Goal: Communication & Community: Answer question/provide support

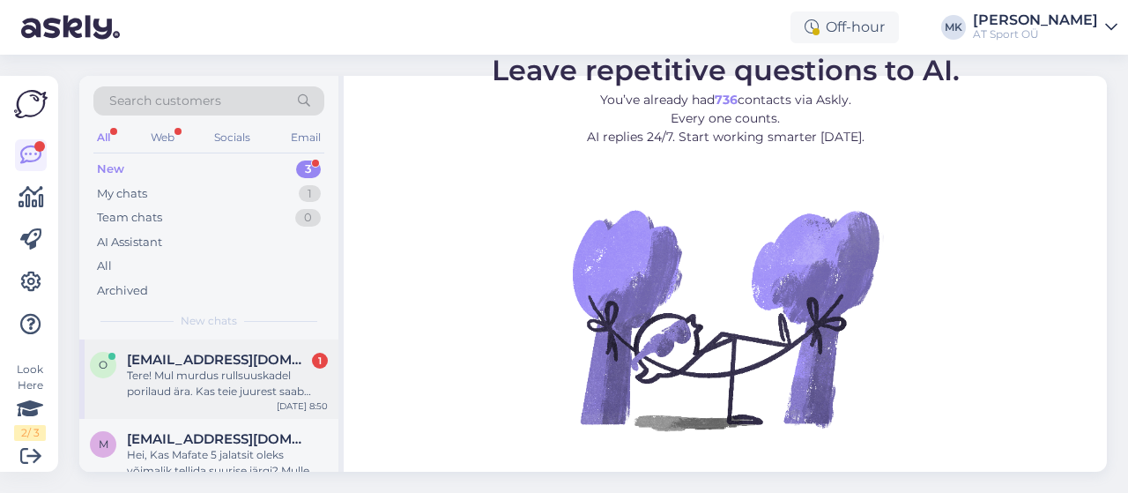
click at [197, 371] on div "Tere! Mul murdus rullsuuskadel porilaud ära. Kas teie juurest saab uue?" at bounding box center [227, 384] width 201 height 32
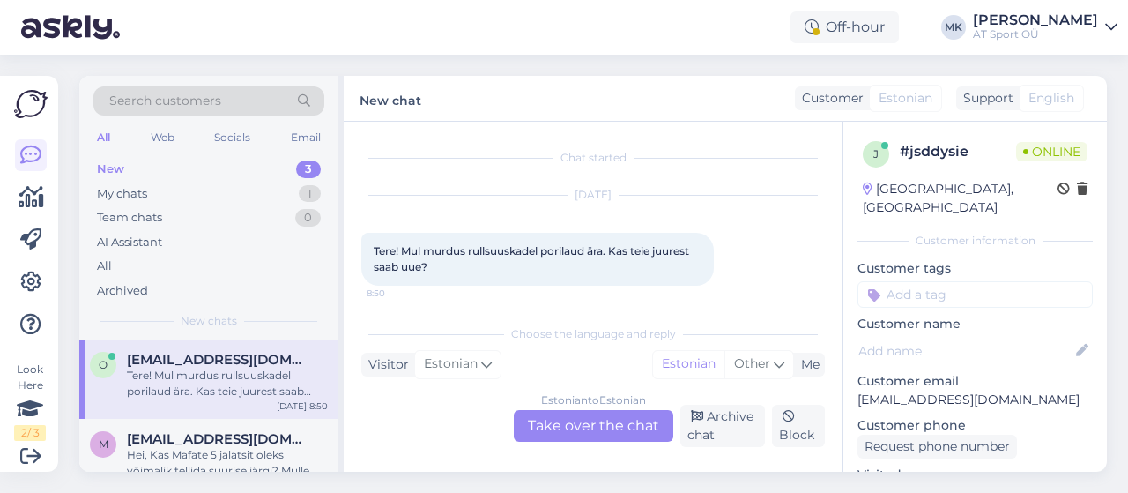
scroll to position [4, 0]
click at [584, 425] on div "Estonian to Estonian Take over the chat" at bounding box center [594, 426] width 160 height 32
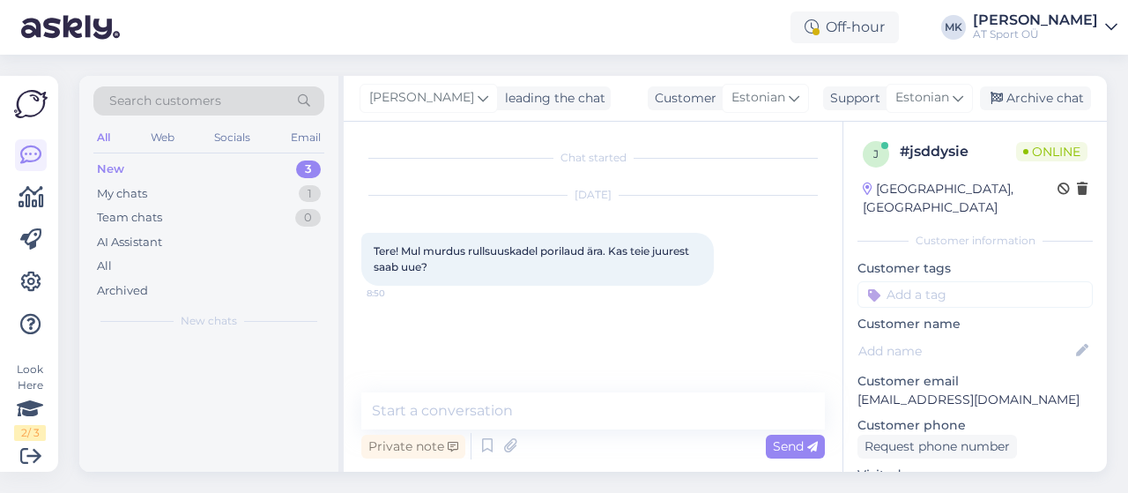
scroll to position [0, 0]
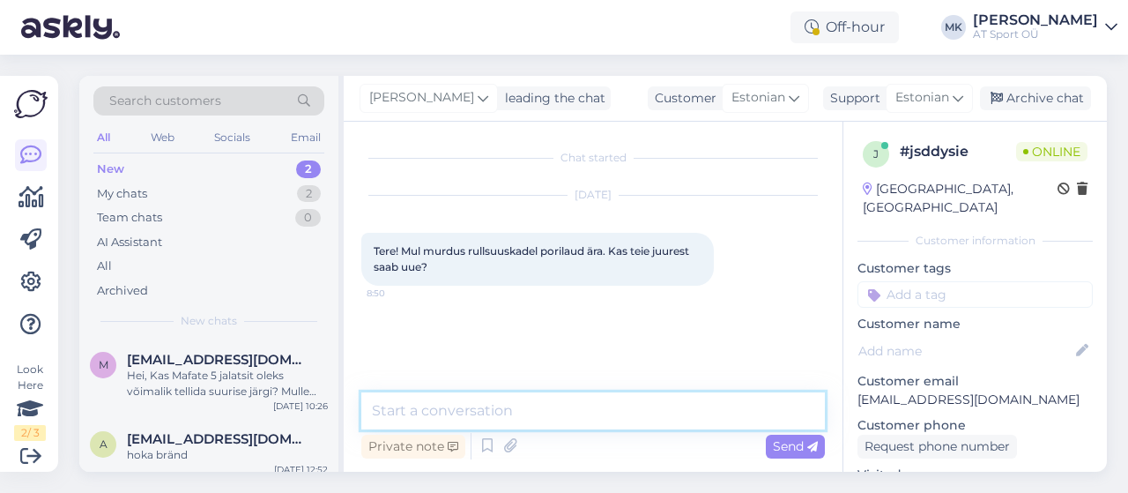
drag, startPoint x: 568, startPoint y: 412, endPoint x: 560, endPoint y: 407, distance: 9.1
click at [565, 412] on textarea at bounding box center [593, 410] width 464 height 37
type textarea "Tere."
type textarea "k"
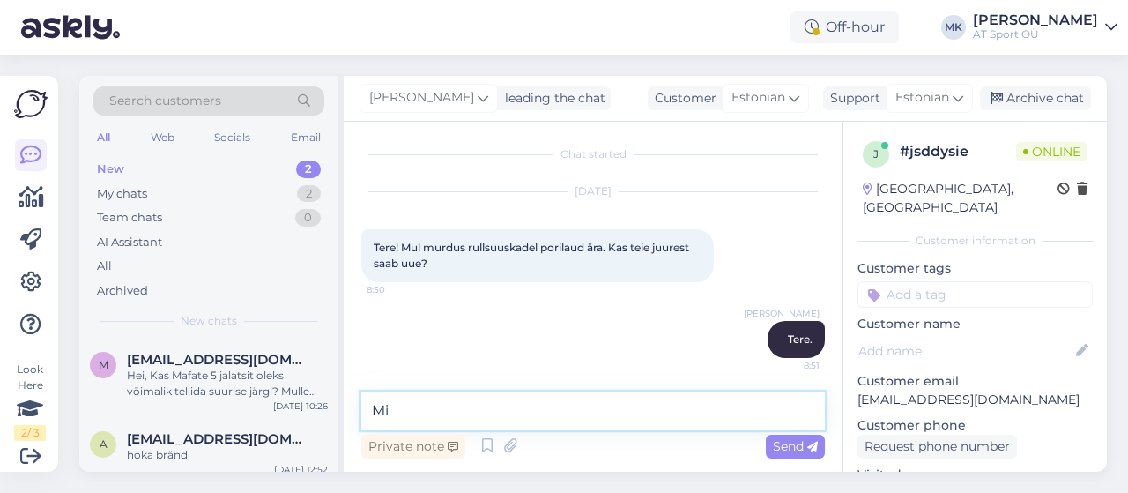
type textarea "M"
type textarea "m"
type textarea "l"
type textarea "Palun täpsustage, mis rullsuusad Teil on?"
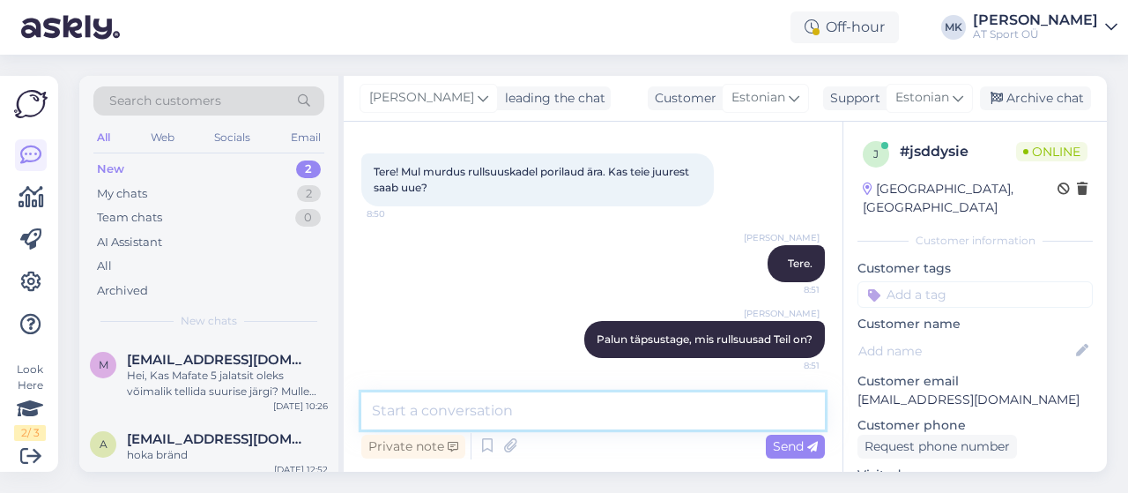
click at [464, 410] on textarea at bounding box center [593, 410] width 464 height 37
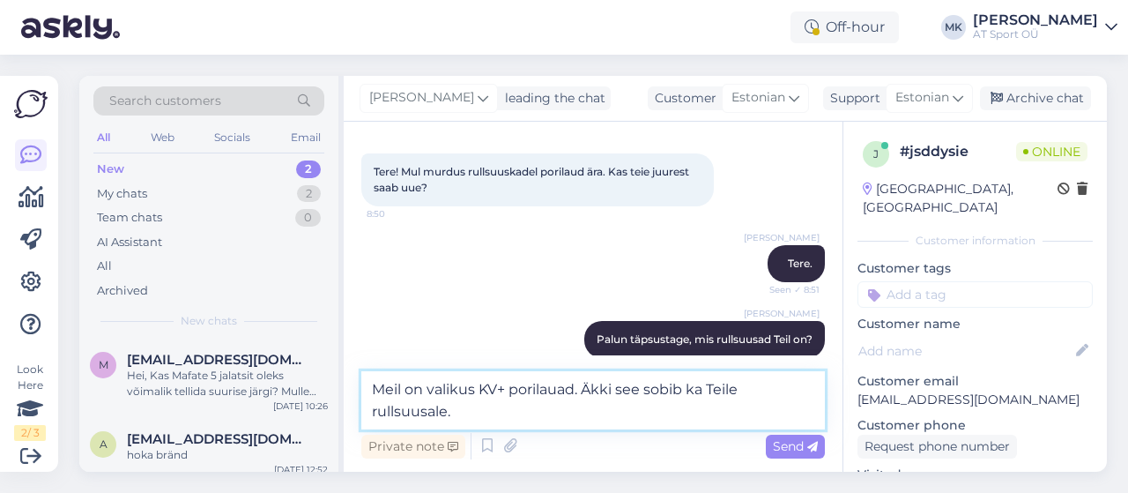
type textarea "Meil on valikus KV+ porilauad. Äkki see sobib ka Teile rullsuusale."
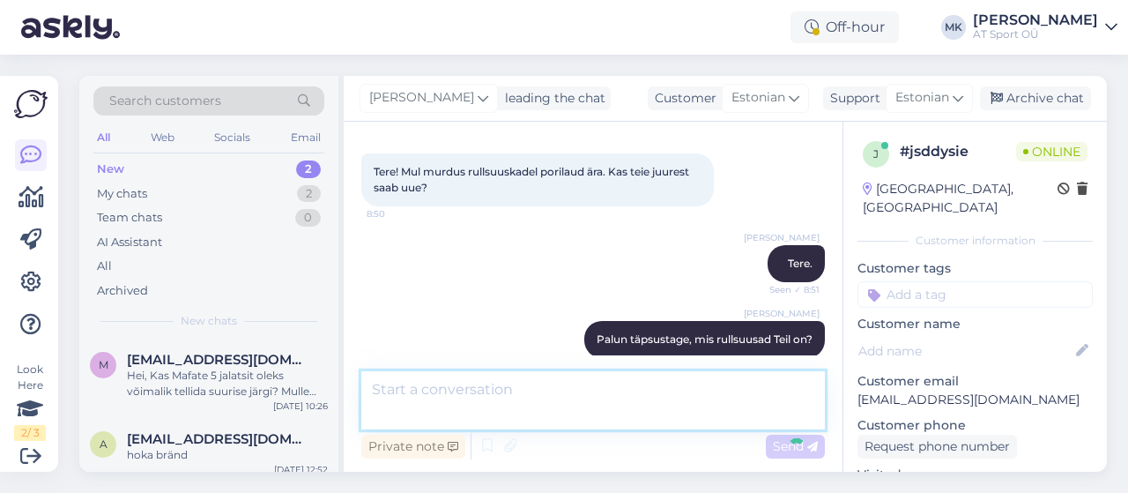
scroll to position [171, 0]
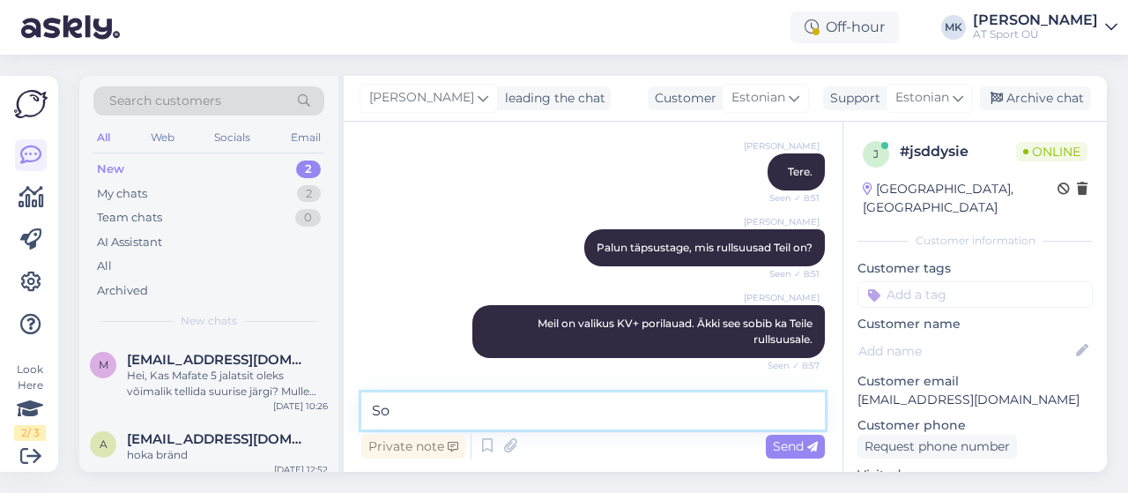
type textarea "S"
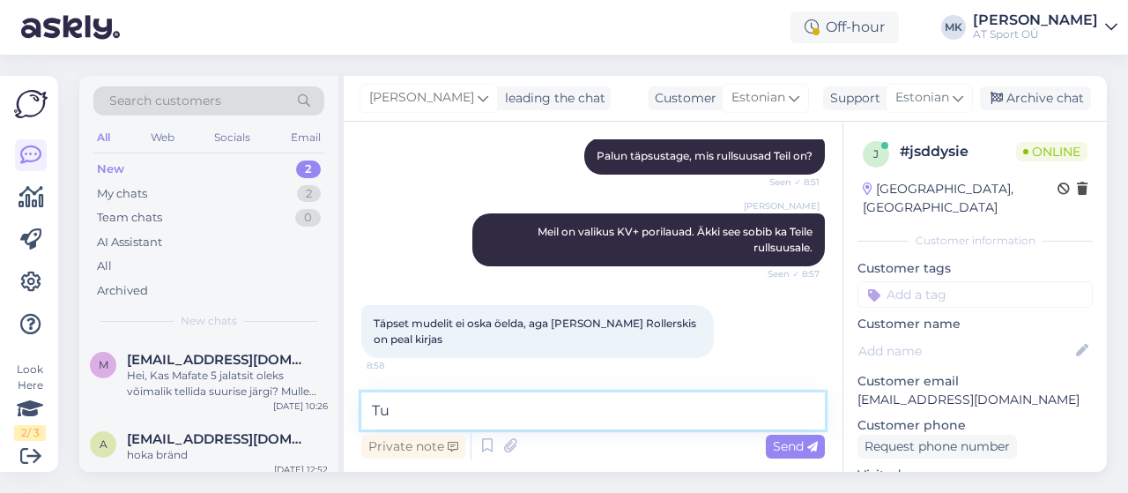
type textarea "T"
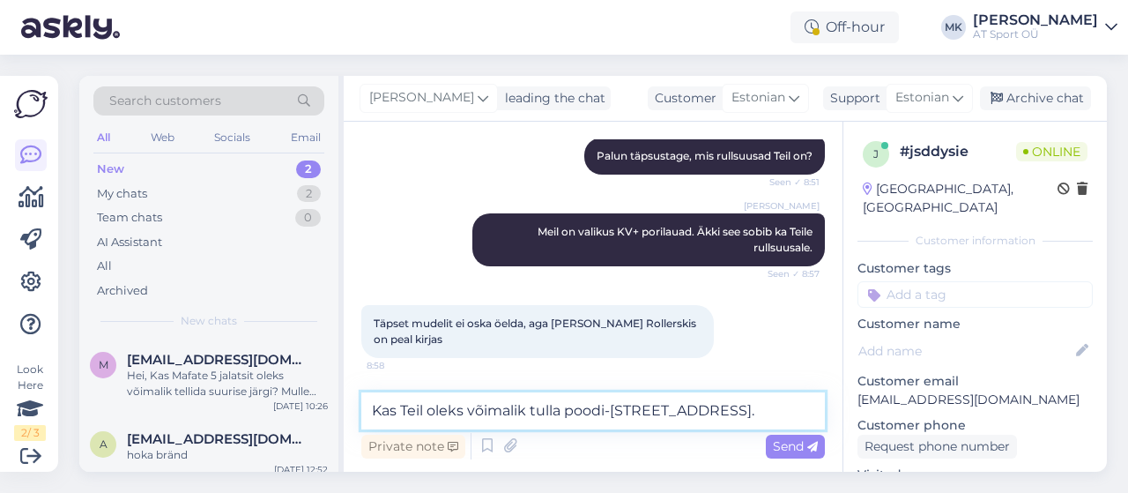
type textarea "Kas Teil oleks võimalik tulla poodi-[STREET_ADDRESS]."
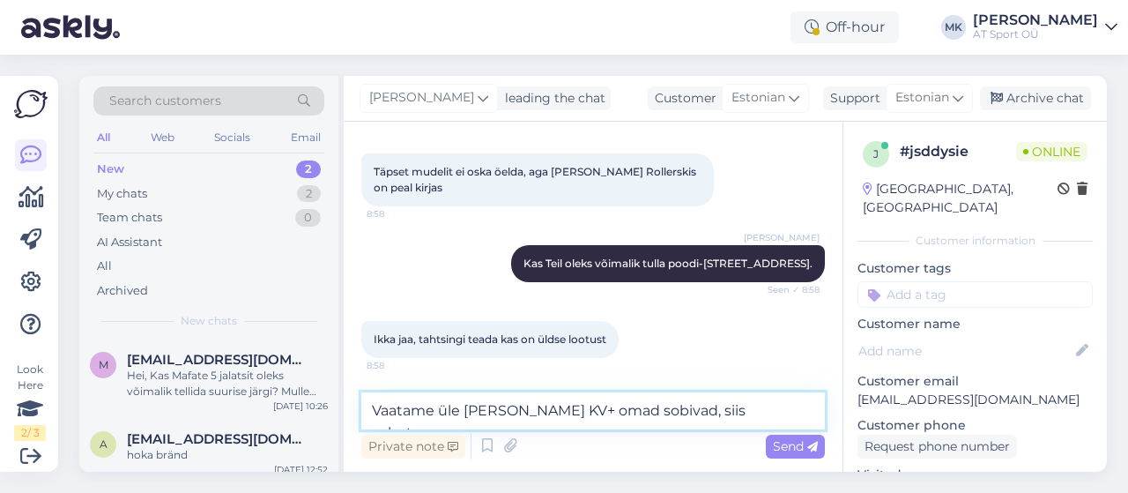
scroll to position [433, 0]
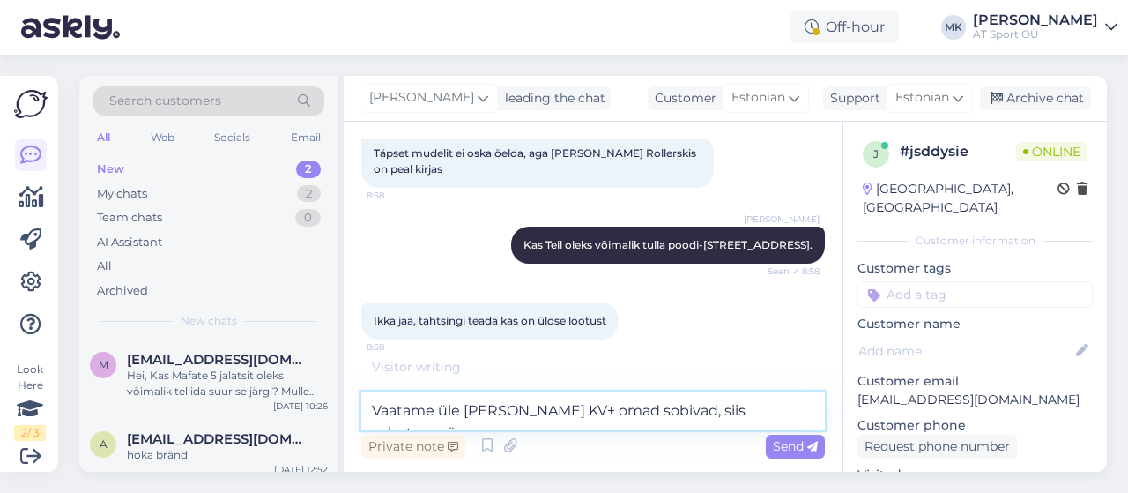
type textarea "Vaatame üle [PERSON_NAME] KV+ omad sobivad, siis vahetame ära"
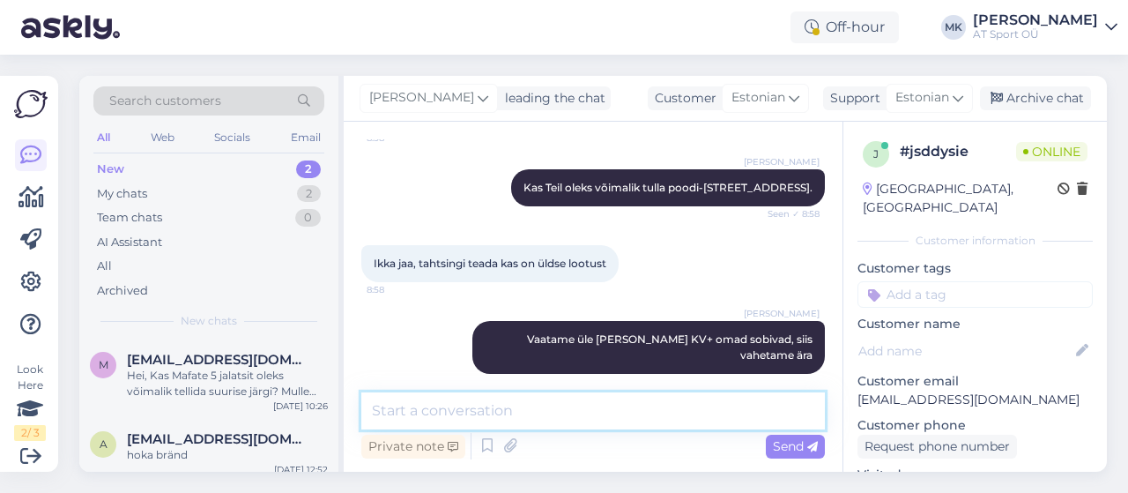
scroll to position [566, 0]
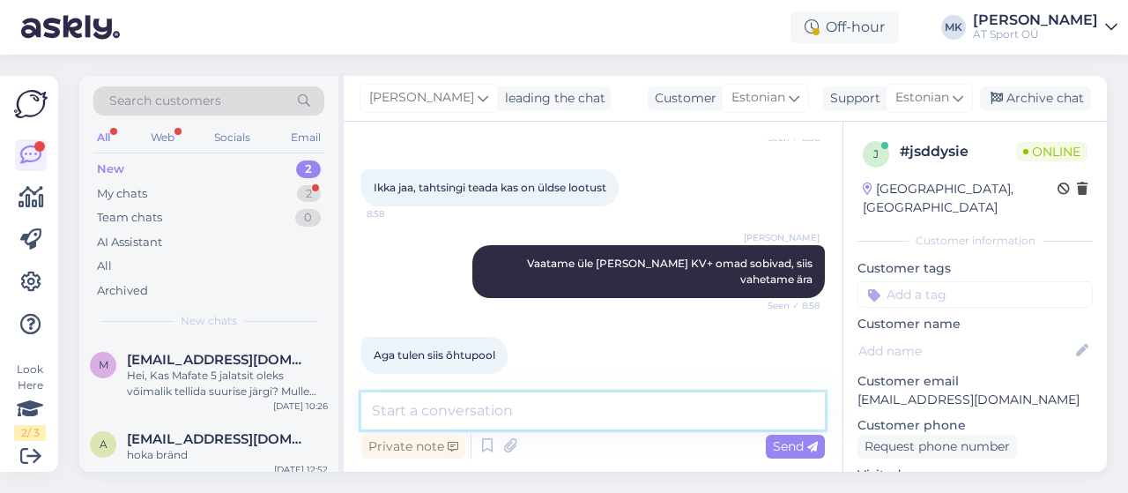
click at [494, 422] on textarea at bounding box center [593, 410] width 464 height 37
type textarea "Jääme Teid ootama."
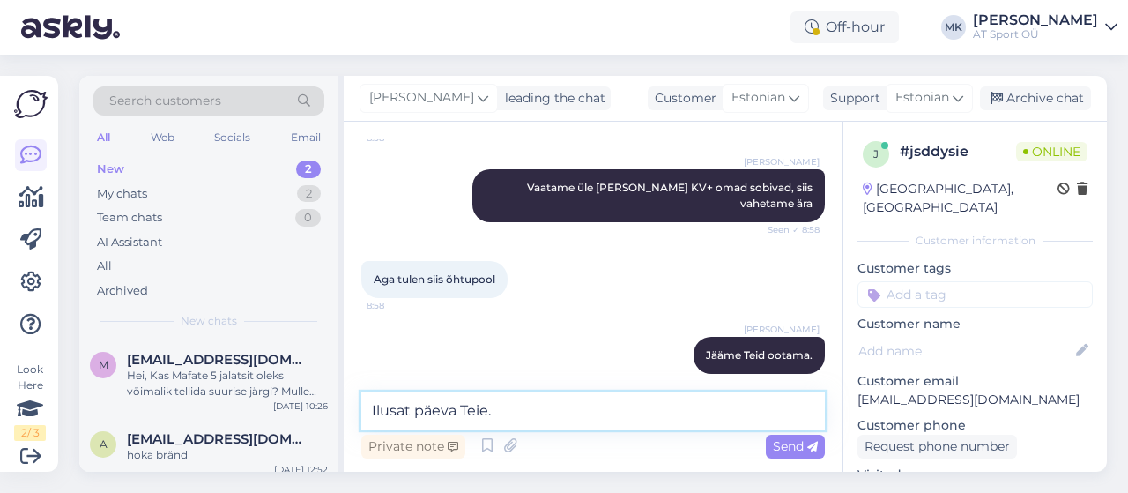
type textarea "Ilusat päeva Teile."
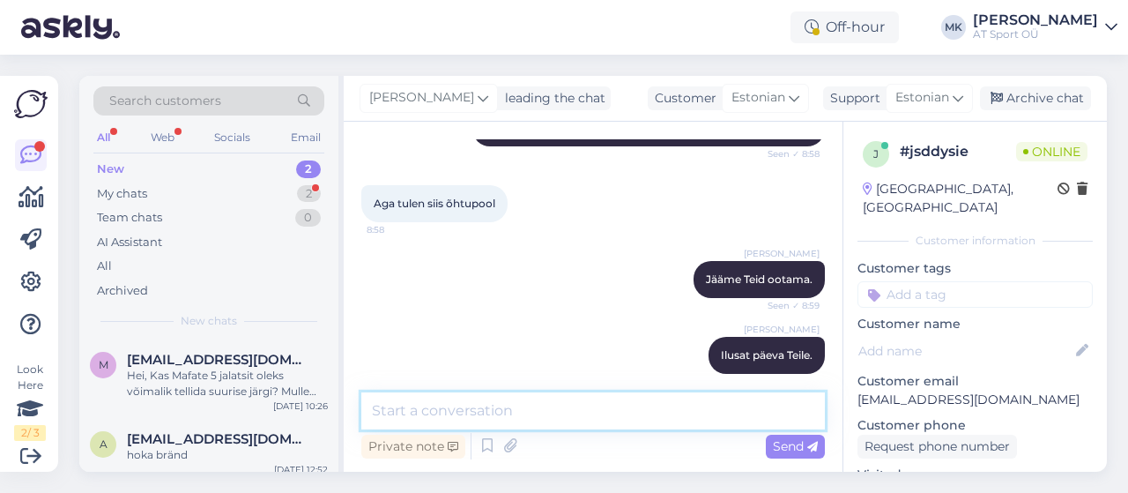
scroll to position [793, 0]
